Goal: Task Accomplishment & Management: Use online tool/utility

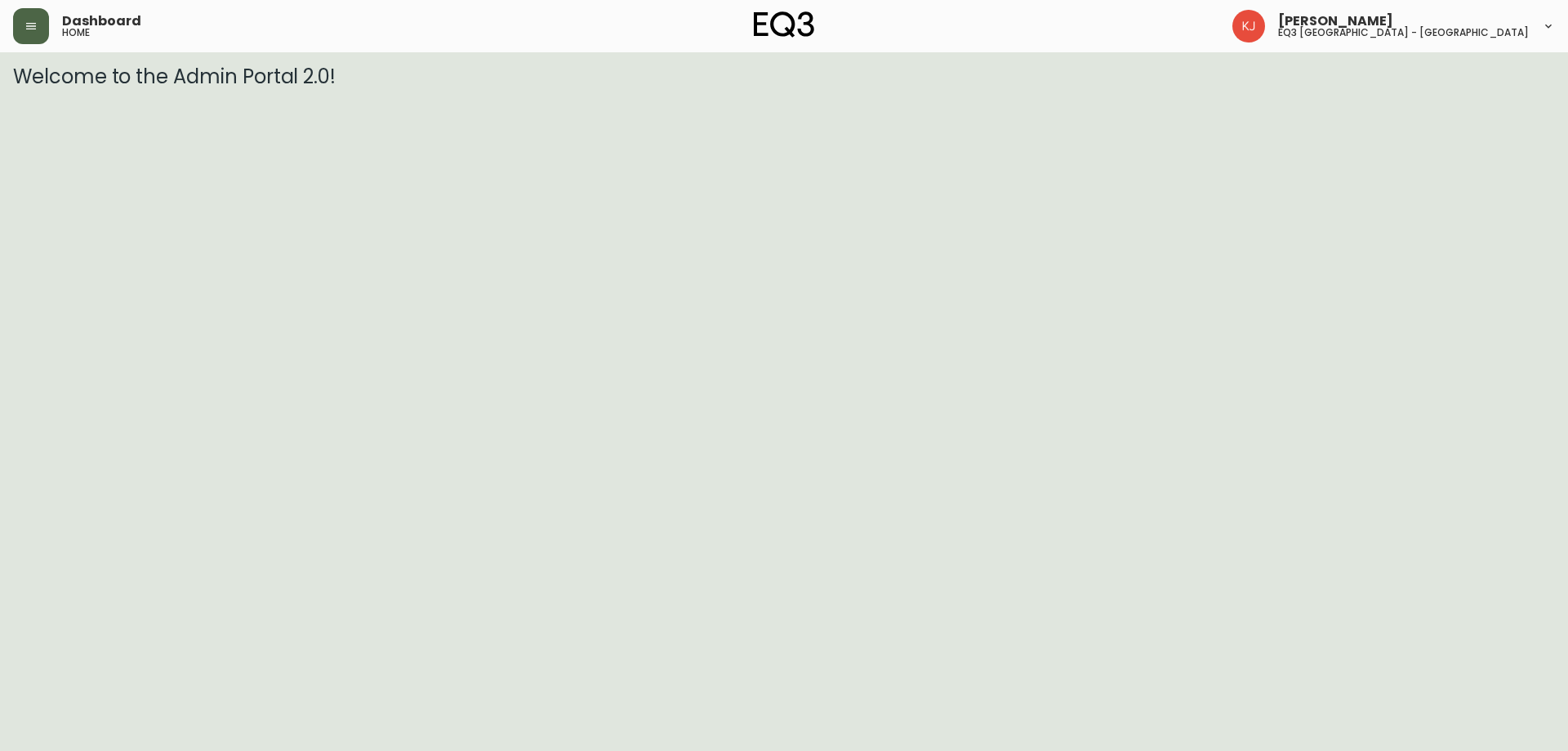
click at [22, 23] on button "button" at bounding box center [31, 26] width 36 height 36
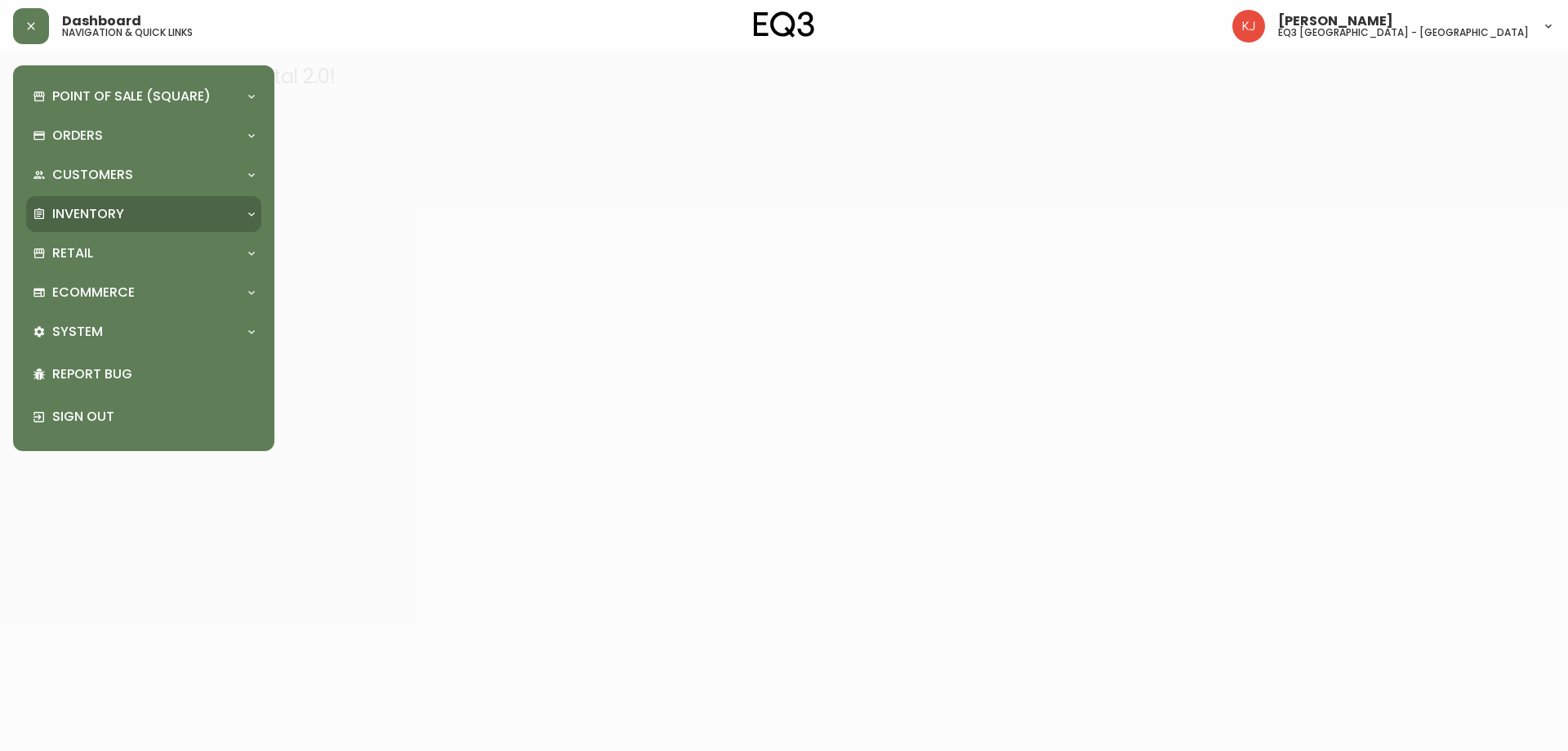
click at [154, 210] on div "Inventory" at bounding box center [136, 214] width 206 height 18
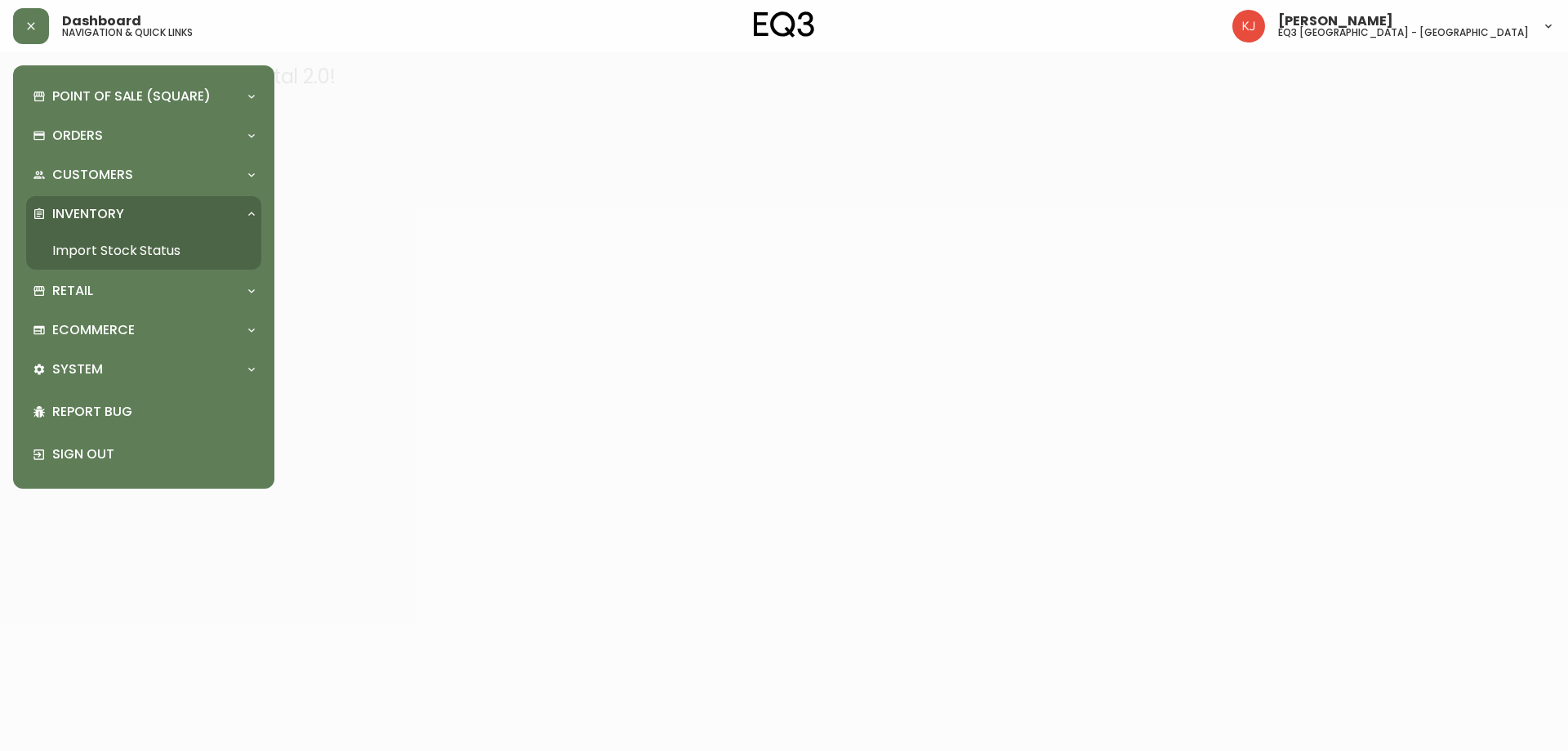
click at [170, 258] on link "Import Stock Status" at bounding box center [143, 251] width 235 height 37
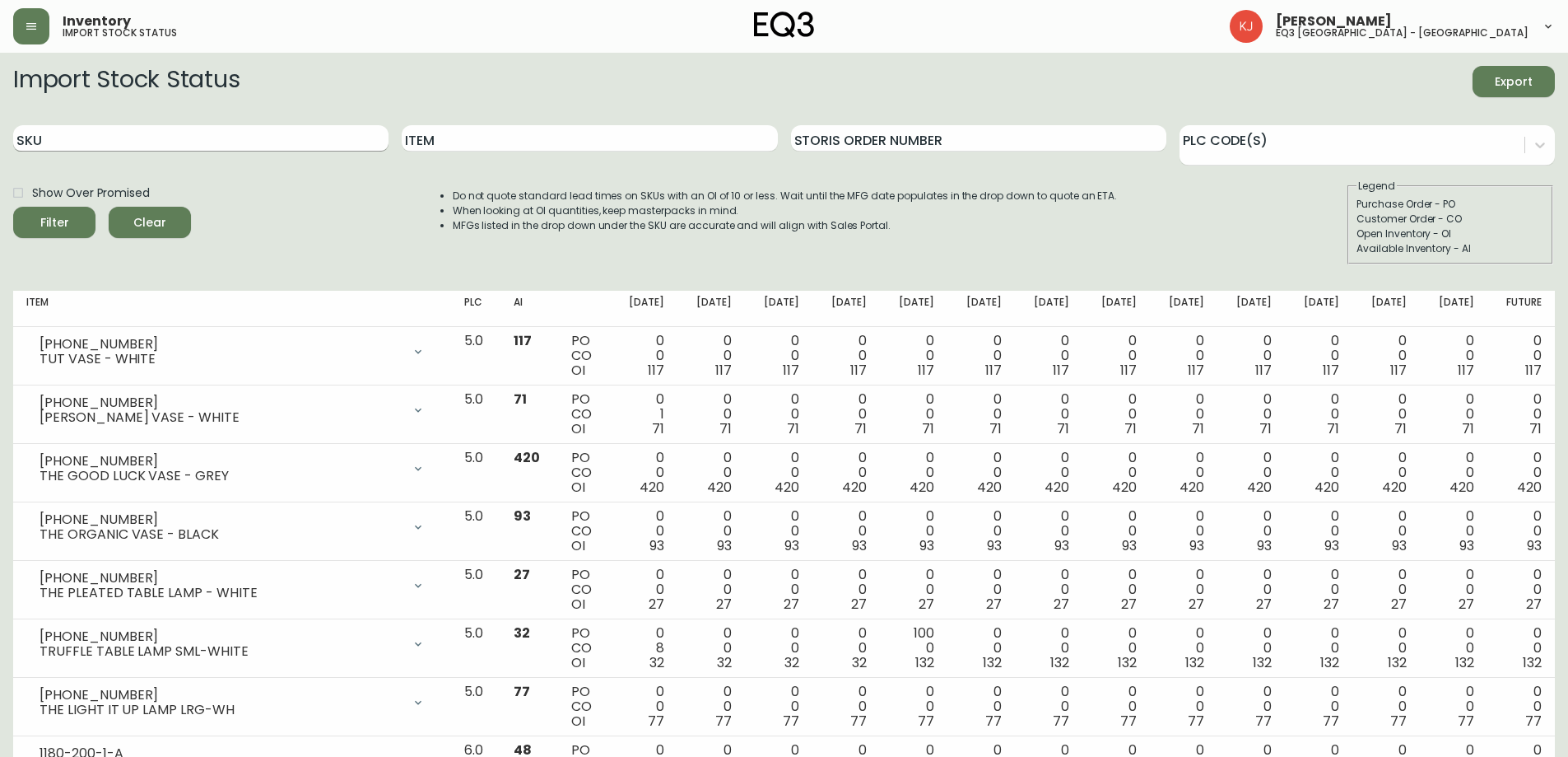
click at [211, 134] on input "SKU" at bounding box center [201, 139] width 375 height 26
paste input "3020-411-32-A"
type input "3020-411-32-A"
click at [13, 207] on button "Filter" at bounding box center [54, 222] width 82 height 31
